Goal: Information Seeking & Learning: Check status

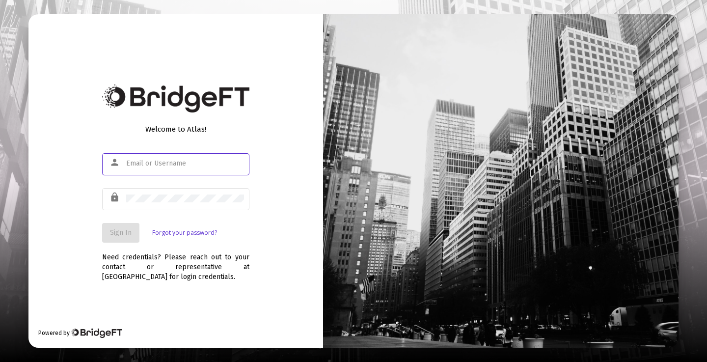
paste input "victor@zoefin.com"
type input "victor@zoefin.com"
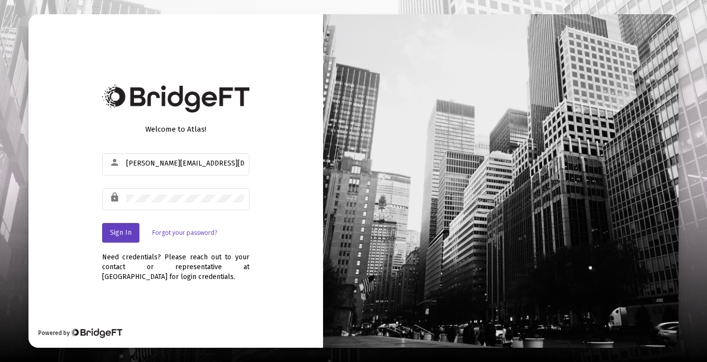
click at [122, 234] on span "Sign In" at bounding box center [121, 232] width 22 height 8
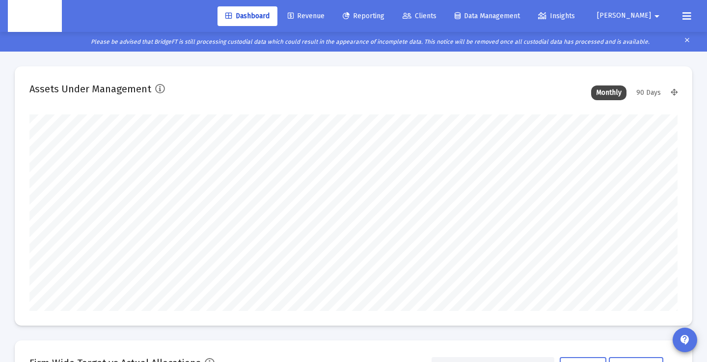
scroll to position [196, 349]
type input "2025-10-03"
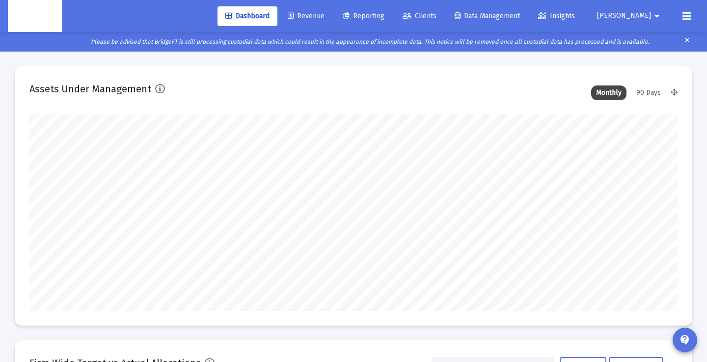
click at [436, 13] on span "Clients" at bounding box center [419, 16] width 34 height 8
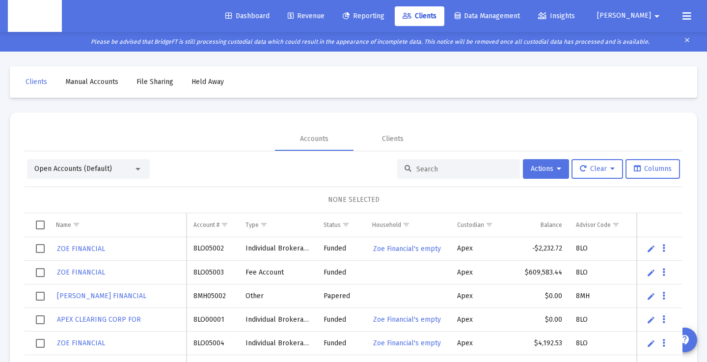
click at [416, 167] on input at bounding box center [464, 169] width 96 height 8
paste input "8RU05021"
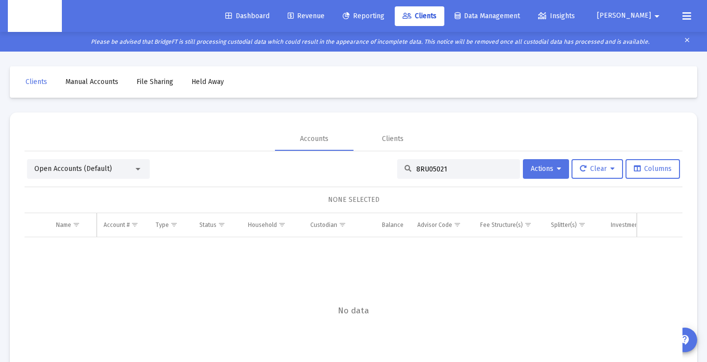
type input "8RU05021"
click at [124, 167] on div "Open Accounts (Default)" at bounding box center [83, 169] width 99 height 10
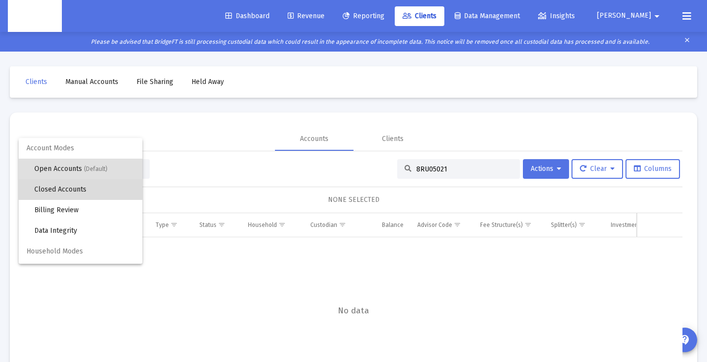
click at [80, 192] on span "Closed Accounts" at bounding box center [84, 189] width 100 height 21
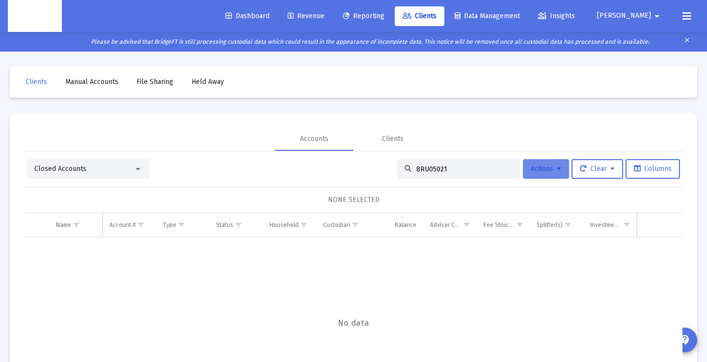
click at [560, 172] on button "Actions" at bounding box center [546, 169] width 46 height 20
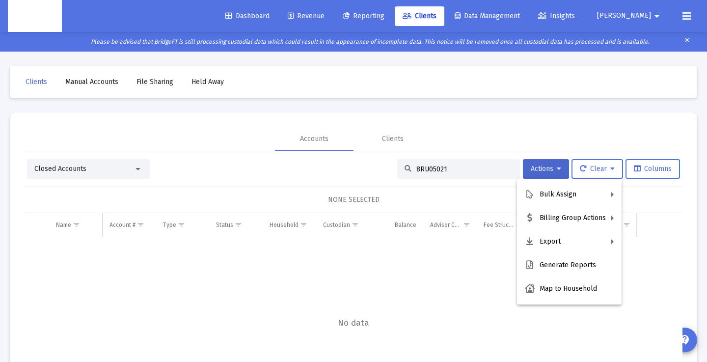
click at [558, 171] on div at bounding box center [353, 181] width 707 height 362
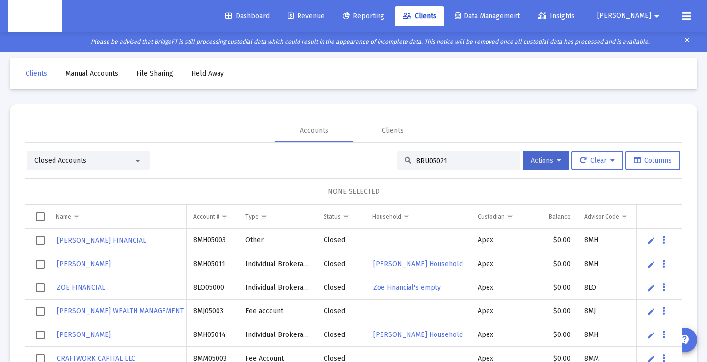
scroll to position [12, 0]
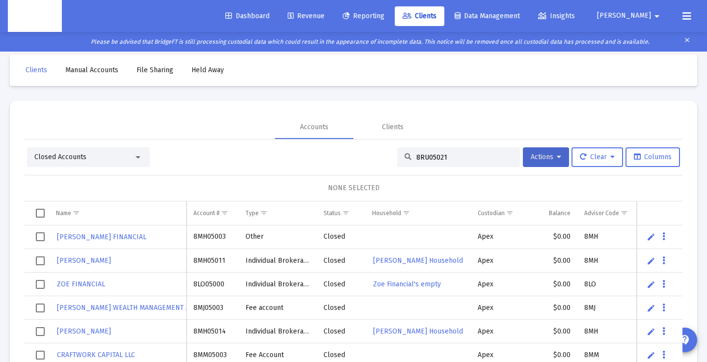
click at [459, 160] on input "8RU05021" at bounding box center [464, 157] width 96 height 8
click at [135, 165] on div "Closed Accounts" at bounding box center [88, 157] width 123 height 20
click at [122, 161] on div "Closed Accounts" at bounding box center [83, 157] width 99 height 10
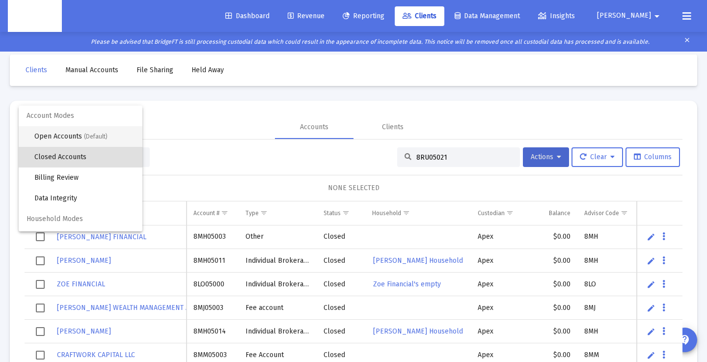
click at [94, 145] on span "Open Accounts (Default)" at bounding box center [84, 136] width 100 height 21
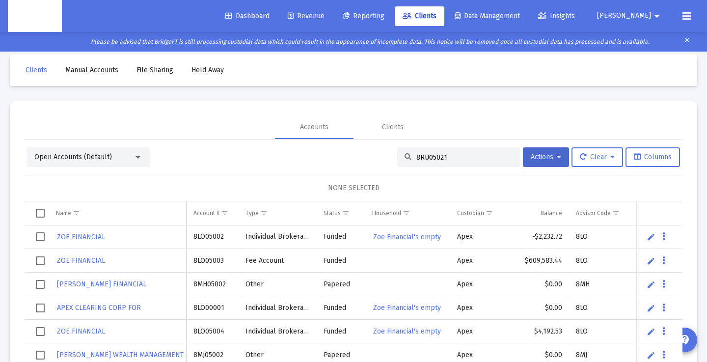
drag, startPoint x: 105, startPoint y: 145, endPoint x: 97, endPoint y: 157, distance: 14.6
click at [103, 147] on div "Open Accounts (Default) 8RU05021 Actions Clear Columns NONE SELECTED Name Name …" at bounding box center [354, 268] width 658 height 258
click at [97, 157] on span "Open Accounts (Default)" at bounding box center [73, 157] width 78 height 8
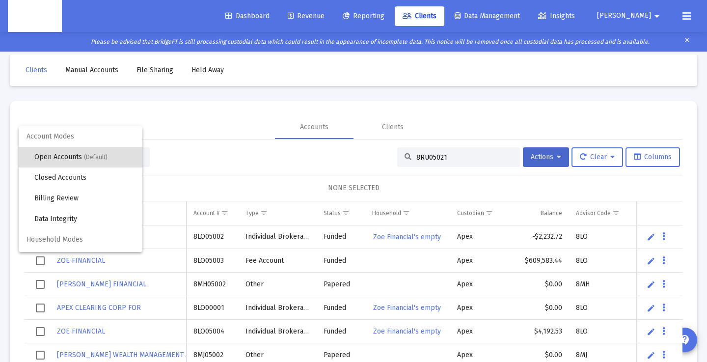
scroll to position [19, 0]
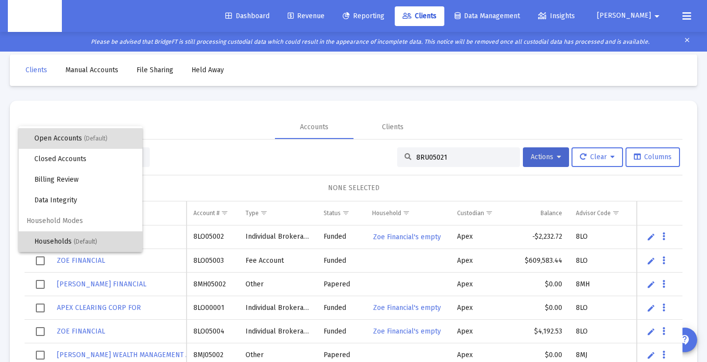
click at [76, 239] on span "(Default)" at bounding box center [86, 241] width 24 height 7
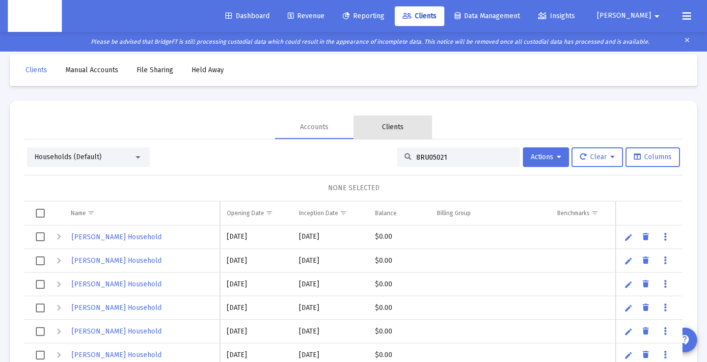
click at [376, 126] on div "Clients" at bounding box center [392, 127] width 79 height 24
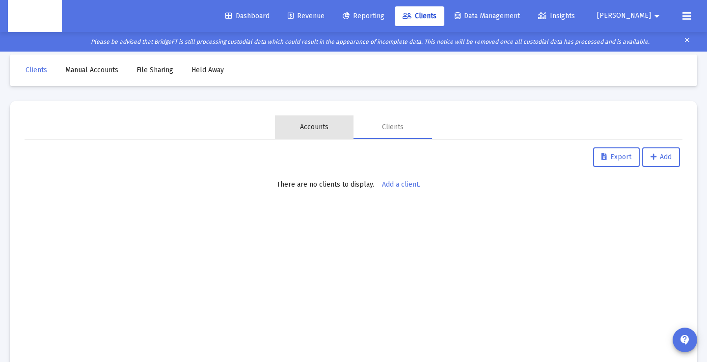
click at [326, 126] on div "Accounts" at bounding box center [314, 127] width 28 height 10
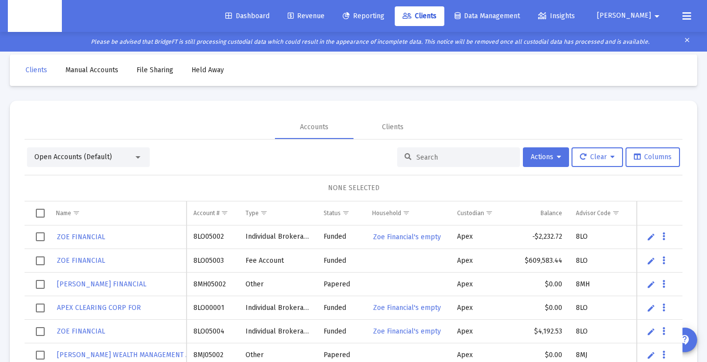
click at [453, 158] on input at bounding box center [464, 157] width 96 height 8
paste input "8RU05021"
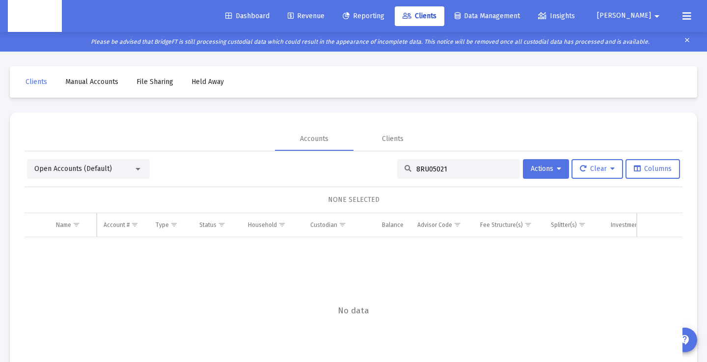
type input "8RU05021"
click at [343, 212] on div "NONE SELECTED" at bounding box center [354, 200] width 658 height 27
click at [352, 205] on div "NONE SELECTED" at bounding box center [354, 200] width 658 height 27
click at [138, 171] on div at bounding box center [138, 169] width 9 height 8
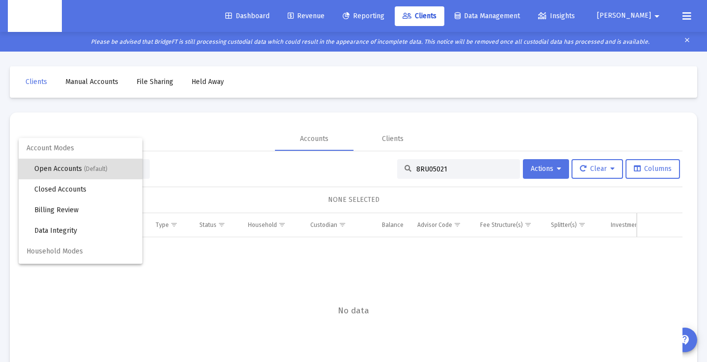
click at [99, 149] on span "Account Modes" at bounding box center [81, 148] width 124 height 21
click at [73, 184] on span "Closed Accounts" at bounding box center [84, 188] width 100 height 21
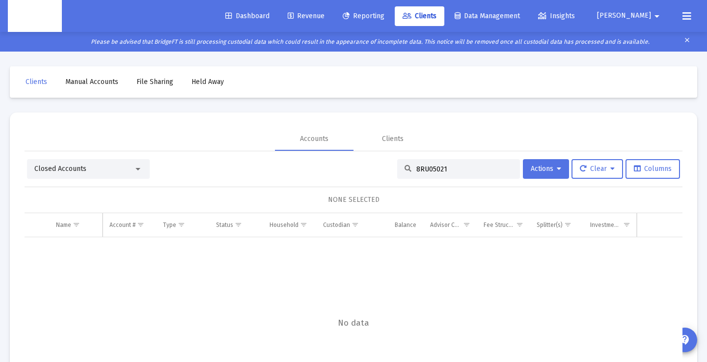
click at [457, 175] on div "8RU05021" at bounding box center [458, 169] width 123 height 20
click at [457, 167] on input "8RU05021" at bounding box center [464, 169] width 96 height 8
click at [115, 167] on div "Closed Accounts" at bounding box center [83, 169] width 99 height 10
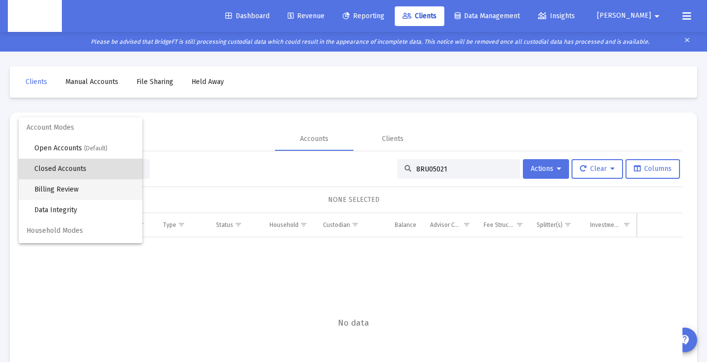
click at [85, 190] on span "Billing Review" at bounding box center [84, 189] width 100 height 21
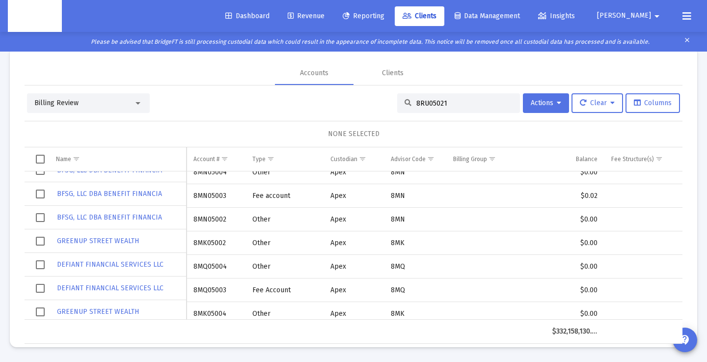
scroll to position [0, 0]
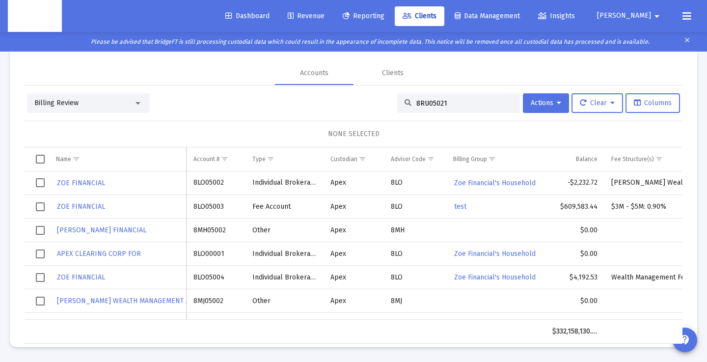
click at [447, 109] on div "8RU05021" at bounding box center [458, 103] width 123 height 20
click at [447, 106] on input "8RU05021" at bounding box center [464, 103] width 96 height 8
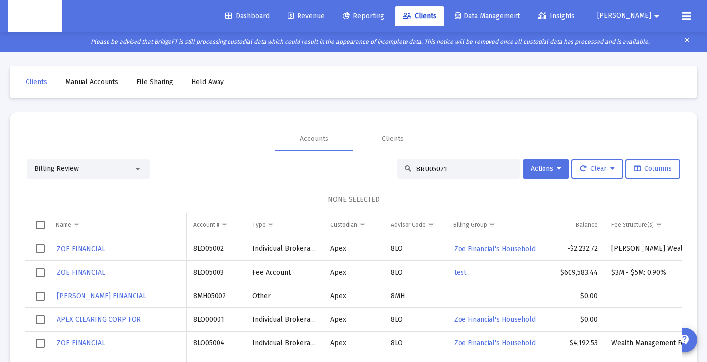
click at [421, 177] on div "8RU05021" at bounding box center [458, 169] width 123 height 20
click at [421, 176] on div "8RU05021" at bounding box center [458, 169] width 123 height 20
click at [421, 172] on div "8RU05021" at bounding box center [458, 169] width 123 height 20
click at [421, 172] on input "8RU05021" at bounding box center [464, 169] width 96 height 8
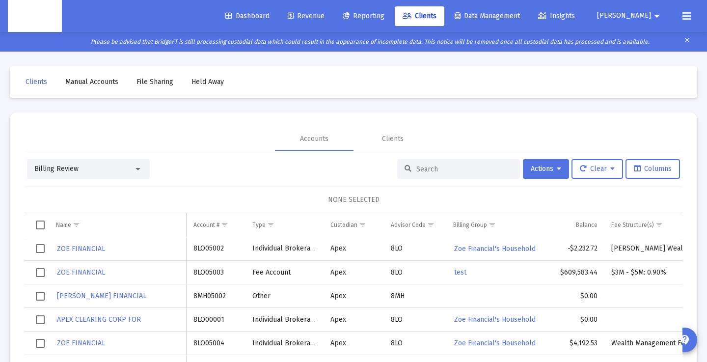
drag, startPoint x: 350, startPoint y: 174, endPoint x: 549, endPoint y: 180, distance: 199.4
click at [351, 174] on div "Billing Review Actions Clear Columns" at bounding box center [353, 169] width 653 height 20
click at [652, 171] on span "Columns" at bounding box center [653, 168] width 38 height 8
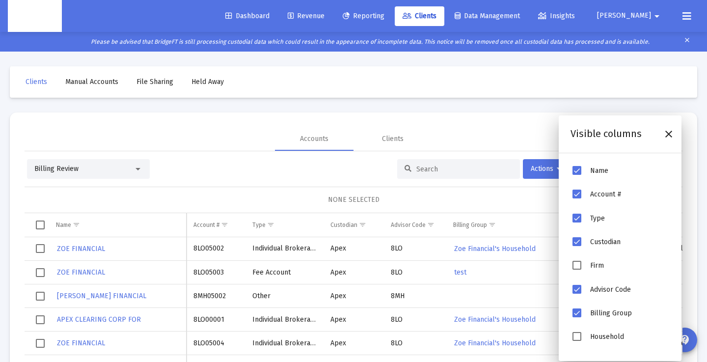
drag, startPoint x: 488, startPoint y: 142, endPoint x: 473, endPoint y: 140, distance: 15.3
click at [488, 142] on div "Accounts Clients" at bounding box center [354, 139] width 658 height 24
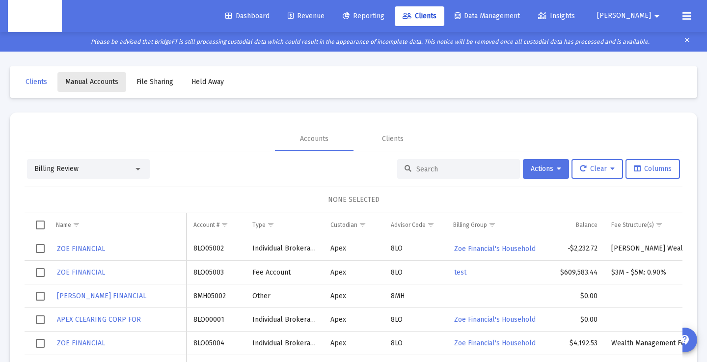
click at [116, 80] on span "Manual Accounts" at bounding box center [91, 82] width 53 height 8
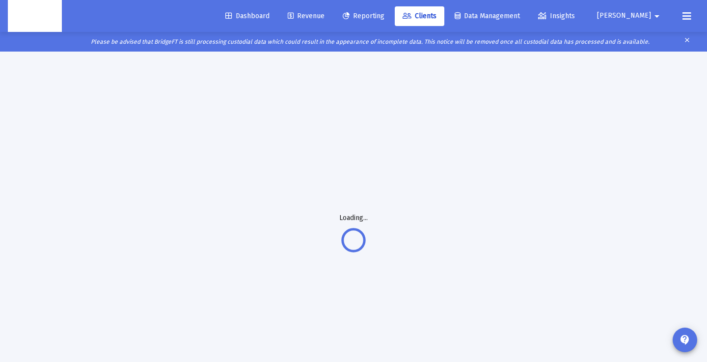
click at [436, 26] on div "Dashboard Revenue Reporting Clients Data Management Insights Victor arrow_drop_…" at bounding box center [353, 16] width 691 height 32
click at [438, 22] on link "Clients" at bounding box center [420, 16] width 50 height 20
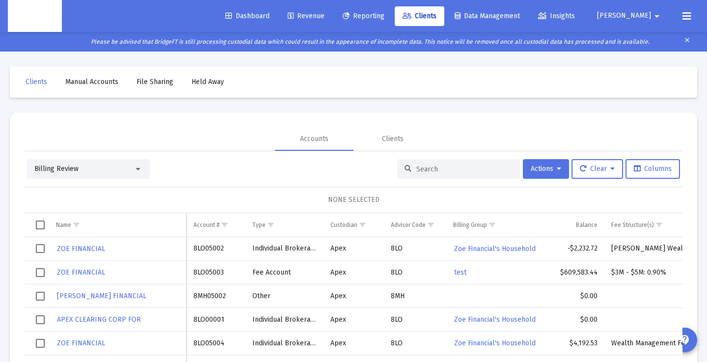
click at [86, 81] on span "Manual Accounts" at bounding box center [91, 82] width 53 height 8
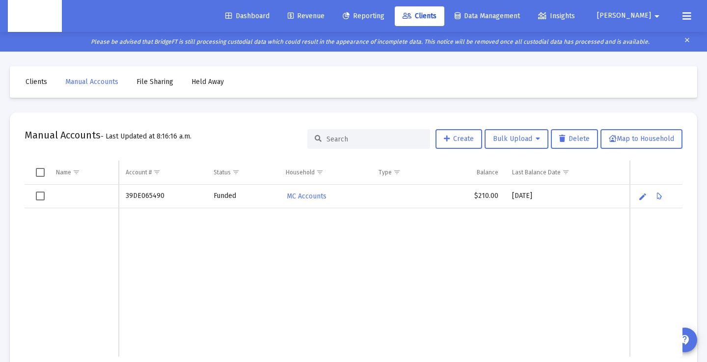
click at [340, 139] on input at bounding box center [374, 139] width 96 height 8
click at [370, 130] on div at bounding box center [368, 139] width 123 height 20
click at [367, 135] on input at bounding box center [374, 139] width 96 height 8
paste input "8RU05021"
type input "8RU05021"
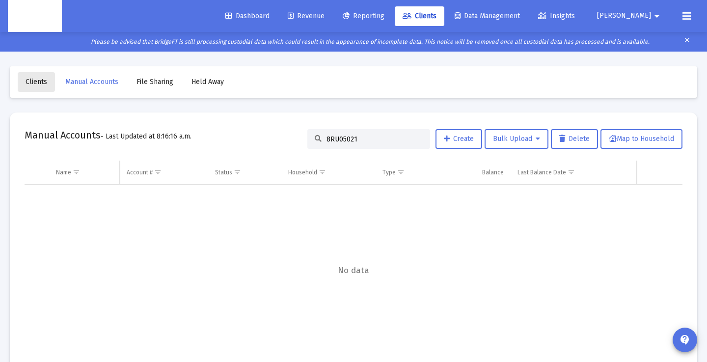
click at [39, 83] on span "Clients" at bounding box center [37, 82] width 22 height 8
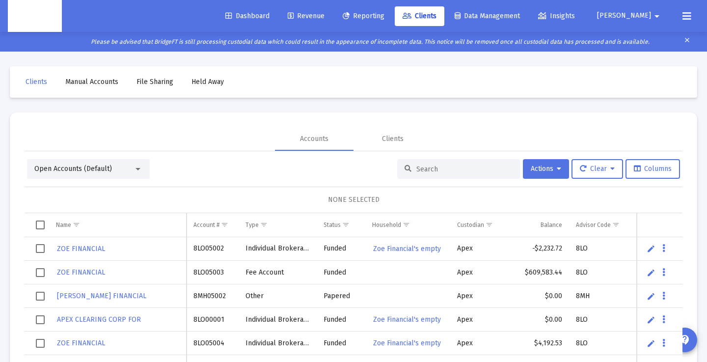
click at [96, 169] on span "Open Accounts (Default)" at bounding box center [73, 168] width 78 height 8
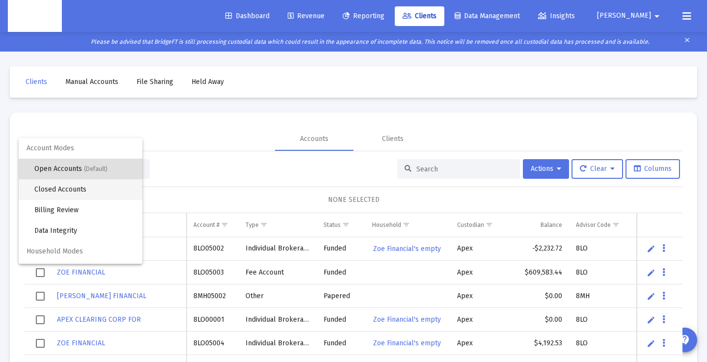
click at [82, 189] on span "Closed Accounts" at bounding box center [84, 189] width 100 height 21
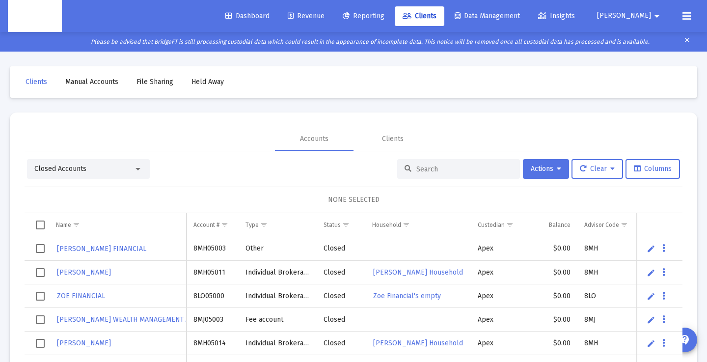
click at [416, 169] on input at bounding box center [464, 169] width 96 height 8
paste input "8RU05021"
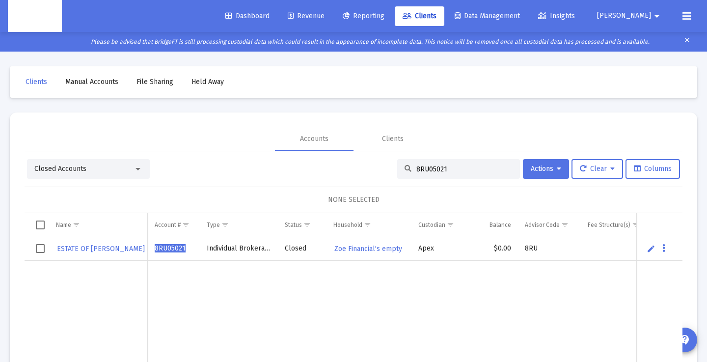
type input "8RU05021"
click at [231, 171] on div "Closed Accounts 8RU05021 Actions Clear Columns" at bounding box center [353, 169] width 653 height 20
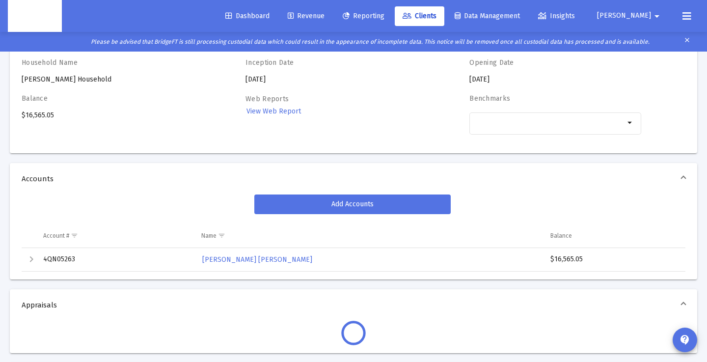
scroll to position [69, 0]
click at [31, 256] on div "Expand" at bounding box center [32, 259] width 12 height 12
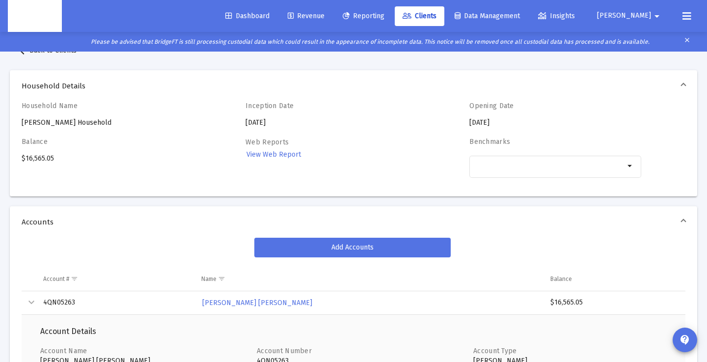
scroll to position [0, 0]
